Goal: Task Accomplishment & Management: Complete application form

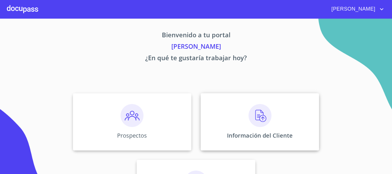
click at [254, 114] on img at bounding box center [259, 115] width 23 height 23
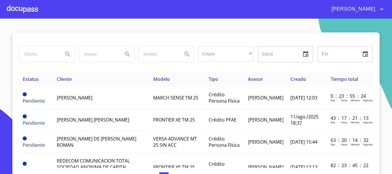
click at [42, 56] on input "search" at bounding box center [38, 53] width 39 height 15
type input "[PERSON_NAME]"
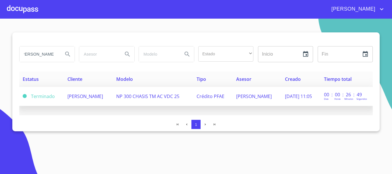
scroll to position [0, 0]
click at [67, 99] on span "[PERSON_NAME]" at bounding box center [85, 96] width 36 height 6
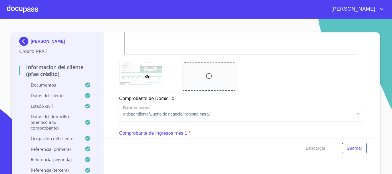
scroll to position [288, 0]
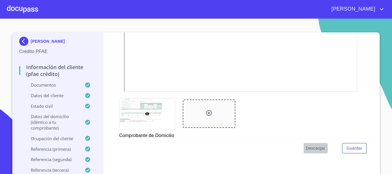
click at [311, 149] on span "Descargar" at bounding box center [315, 148] width 19 height 7
